Goal: Information Seeking & Learning: Find specific fact

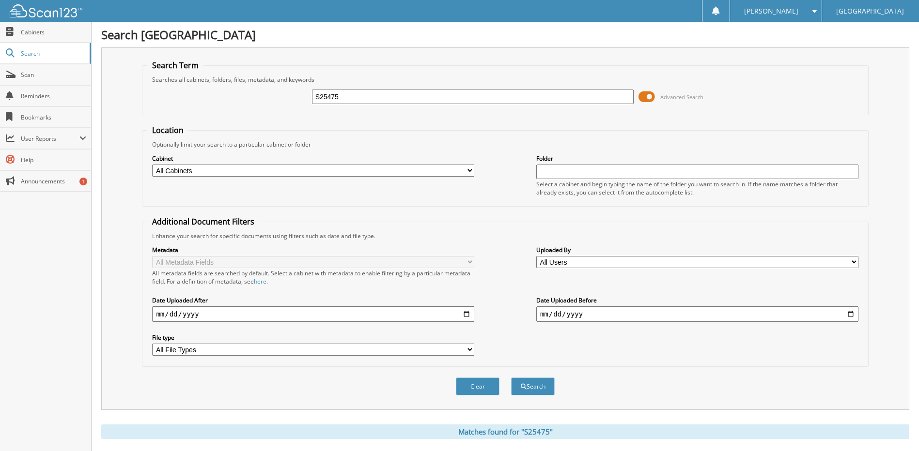
drag, startPoint x: 377, startPoint y: 100, endPoint x: 278, endPoint y: 97, distance: 98.4
click at [282, 96] on div "S25475 Advanced Search" at bounding box center [504, 97] width 715 height 26
paste input "R25302"
type input "R25302"
click at [541, 385] on button "Search" at bounding box center [533, 387] width 44 height 18
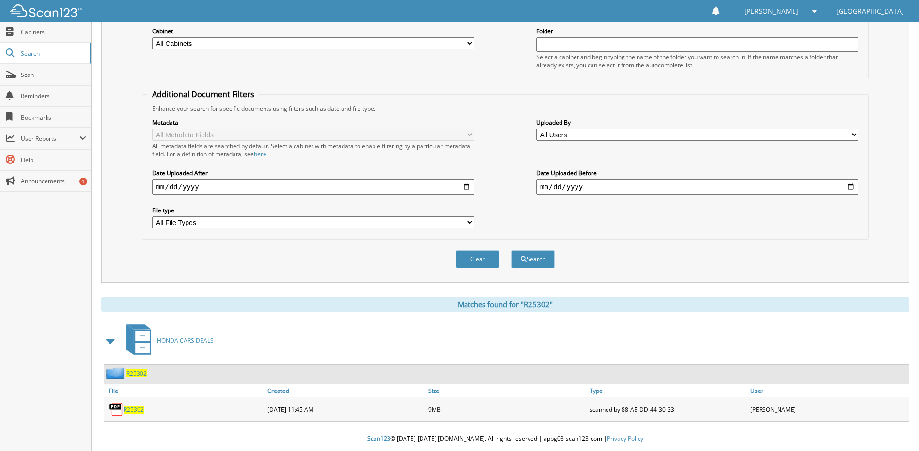
click at [144, 413] on div "R25302" at bounding box center [184, 409] width 161 height 19
click at [136, 412] on span "R25302" at bounding box center [133, 410] width 20 height 8
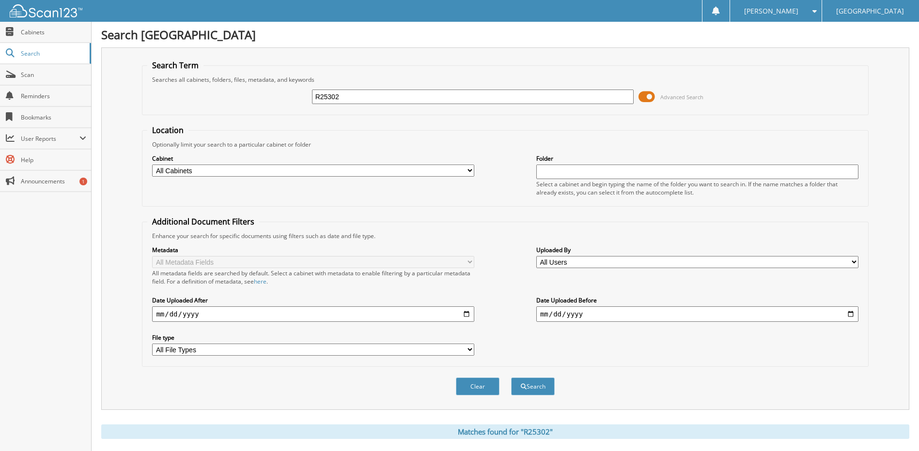
drag, startPoint x: 350, startPoint y: 100, endPoint x: 293, endPoint y: 108, distance: 57.7
click at [293, 108] on div "R25302 Advanced Search" at bounding box center [504, 97] width 715 height 26
type input "T24238"
click at [511, 378] on button "Search" at bounding box center [533, 387] width 44 height 18
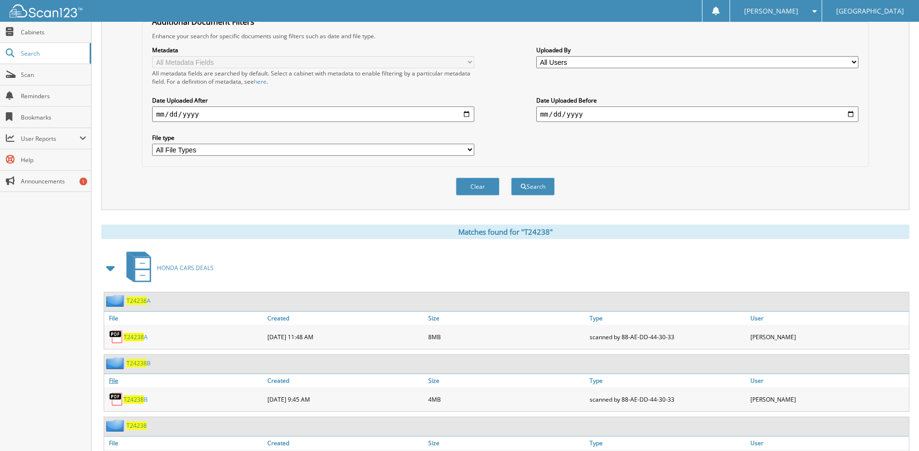
scroll to position [242, 0]
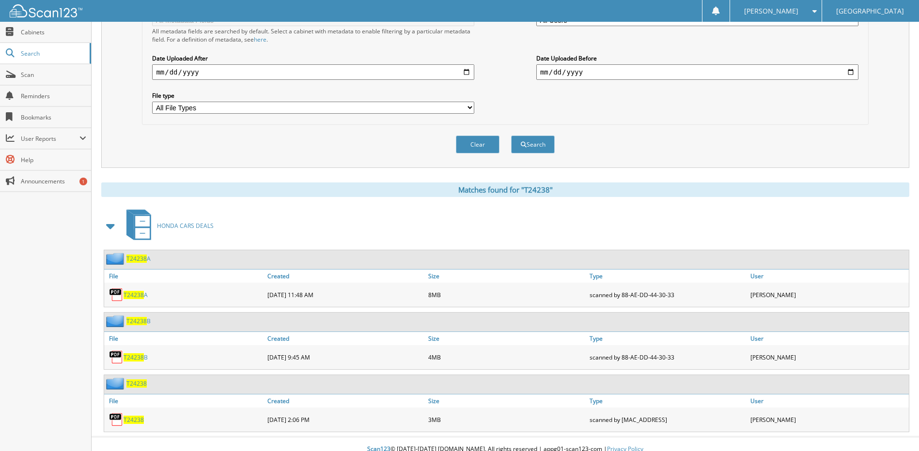
click at [129, 422] on span "T24238" at bounding box center [133, 420] width 20 height 8
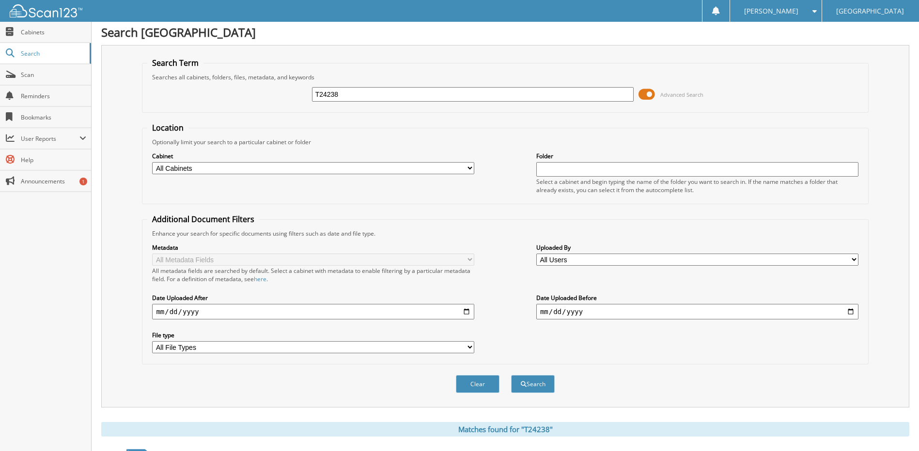
scroll to position [0, 0]
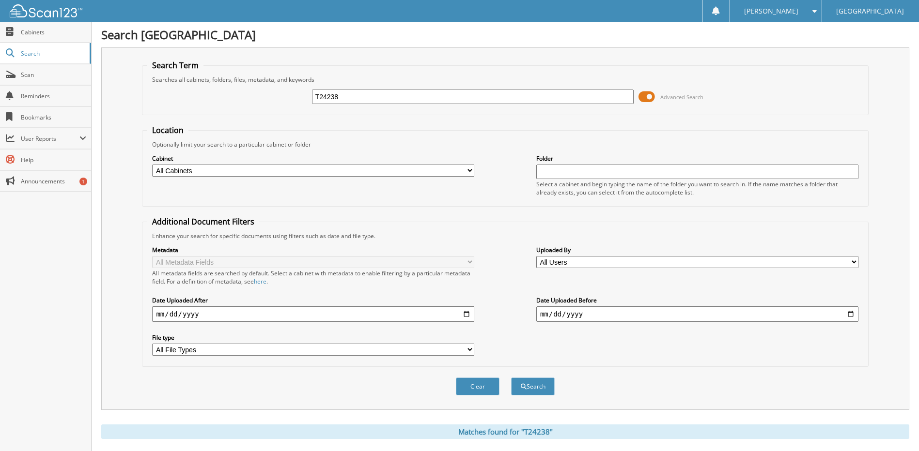
drag, startPoint x: 372, startPoint y: 96, endPoint x: 271, endPoint y: 94, distance: 100.8
click at [271, 94] on div "T24238 Advanced Search" at bounding box center [504, 97] width 715 height 26
type input "R25061"
click at [527, 387] on button "Search" at bounding box center [533, 387] width 44 height 18
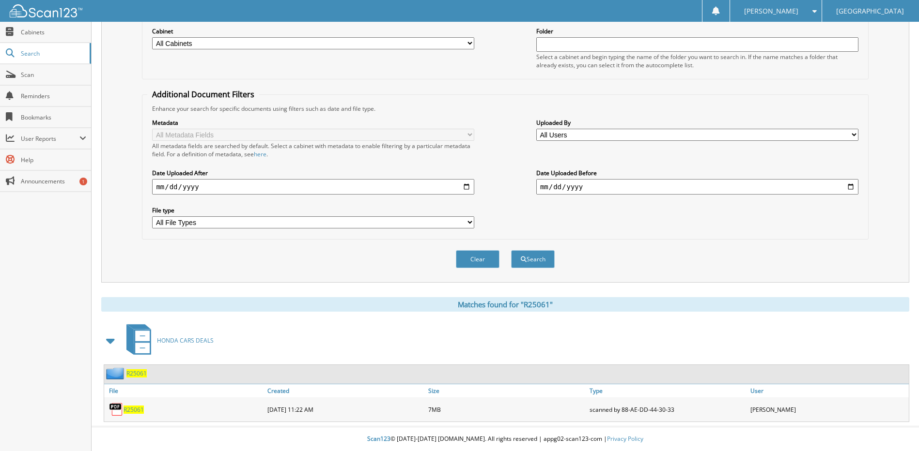
click at [129, 410] on span "R25061" at bounding box center [133, 410] width 20 height 8
